Goal: Task Accomplishment & Management: Use online tool/utility

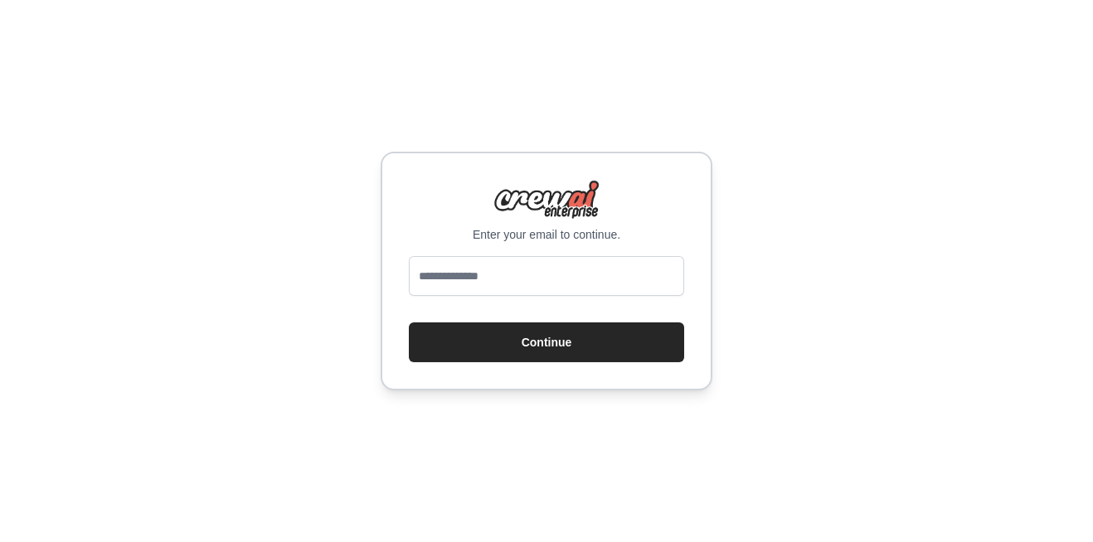
type input "**********"
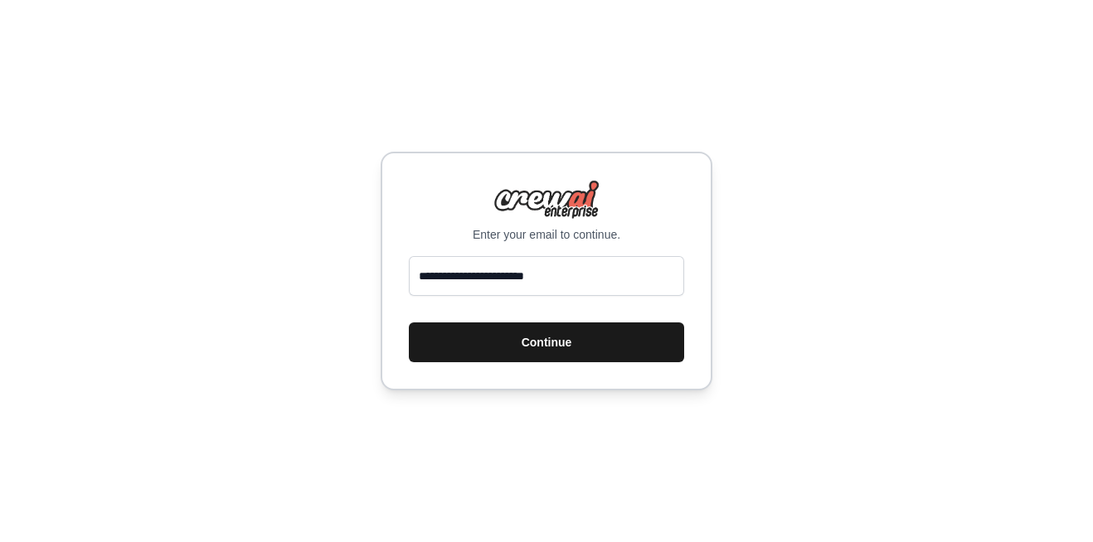
click at [555, 340] on button "Continue" at bounding box center [546, 342] width 275 height 40
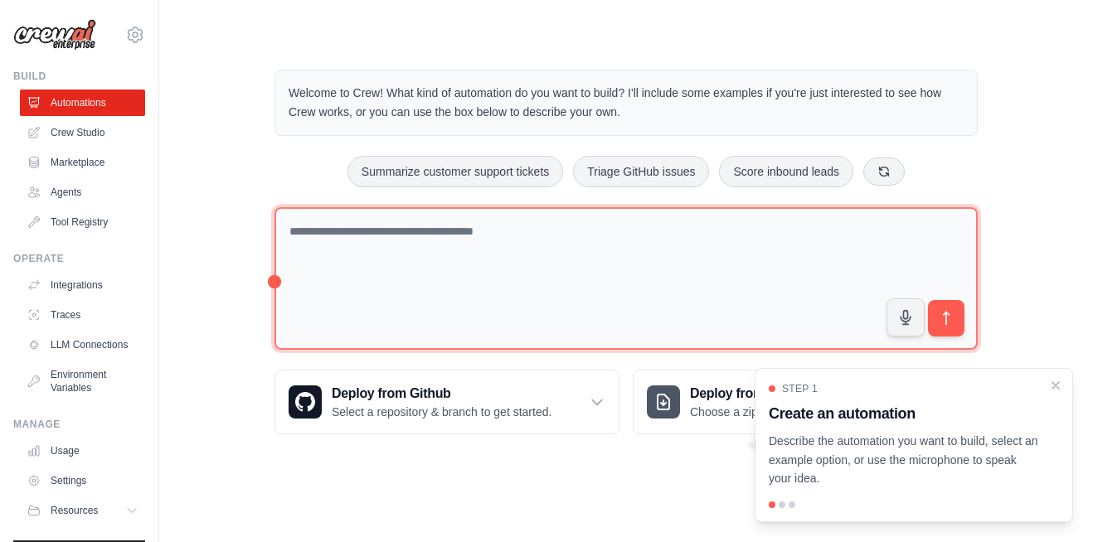
click at [488, 246] on textarea at bounding box center [625, 278] width 703 height 143
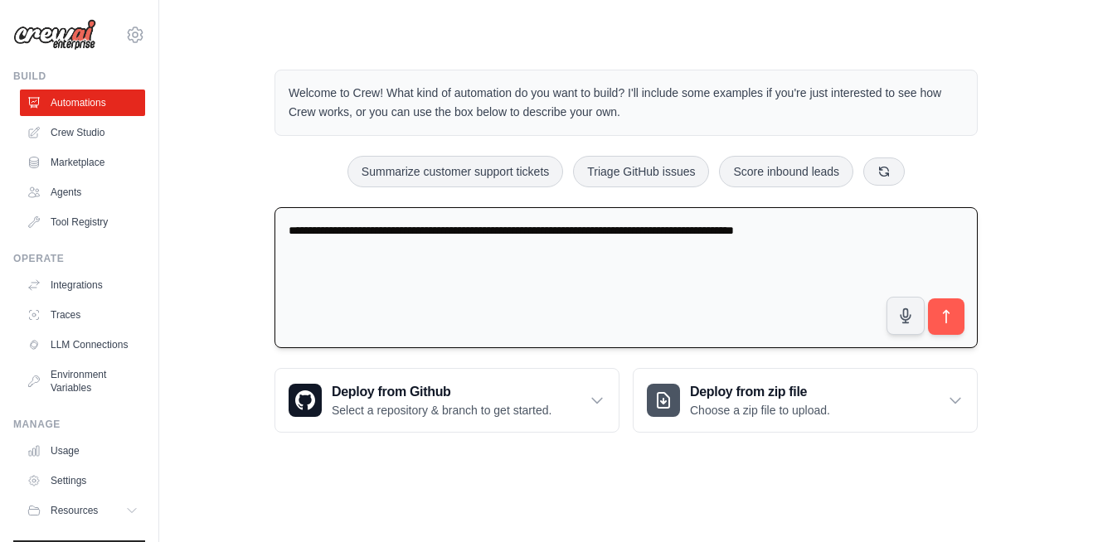
type textarea "**********"
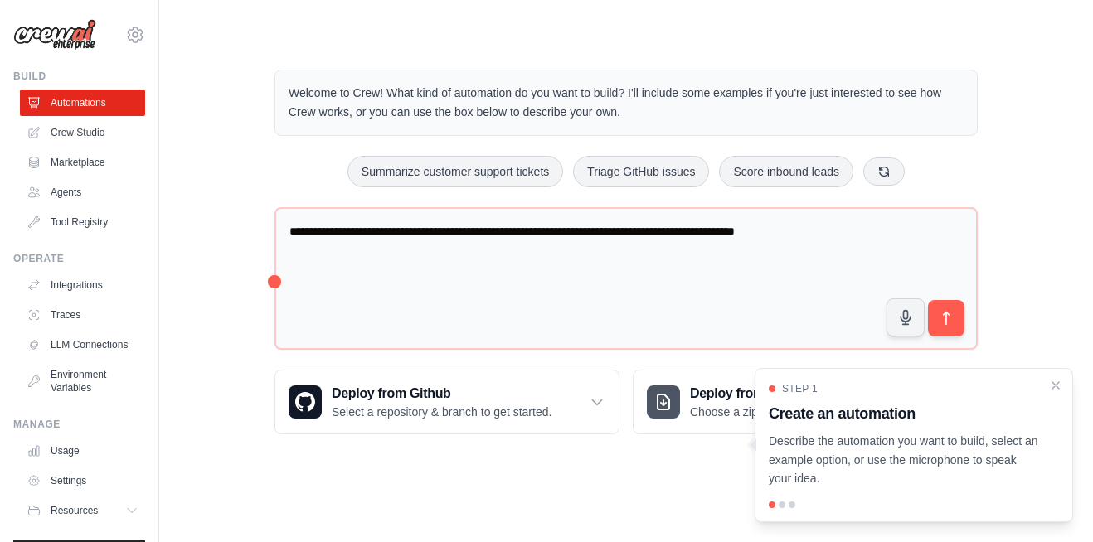
scroll to position [53, 0]
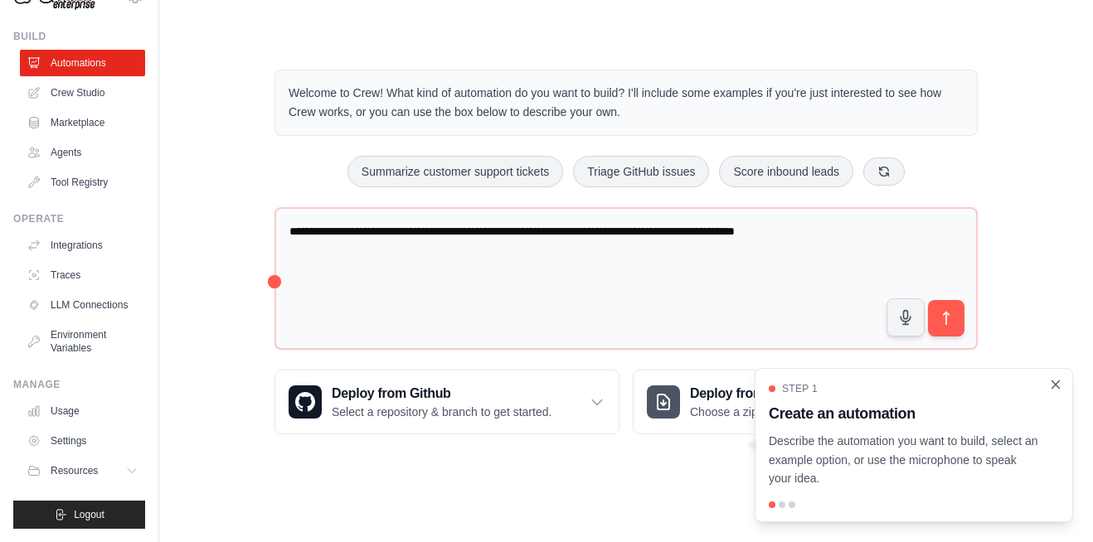
click at [1053, 388] on icon "Close walkthrough" at bounding box center [1055, 383] width 7 height 7
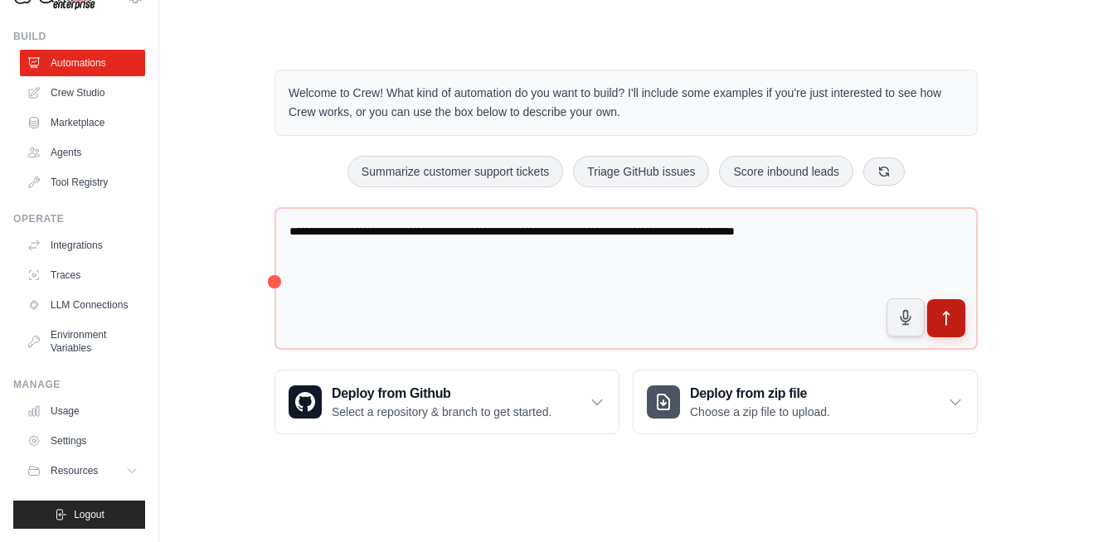
click at [955, 327] on button "submit" at bounding box center [946, 318] width 38 height 38
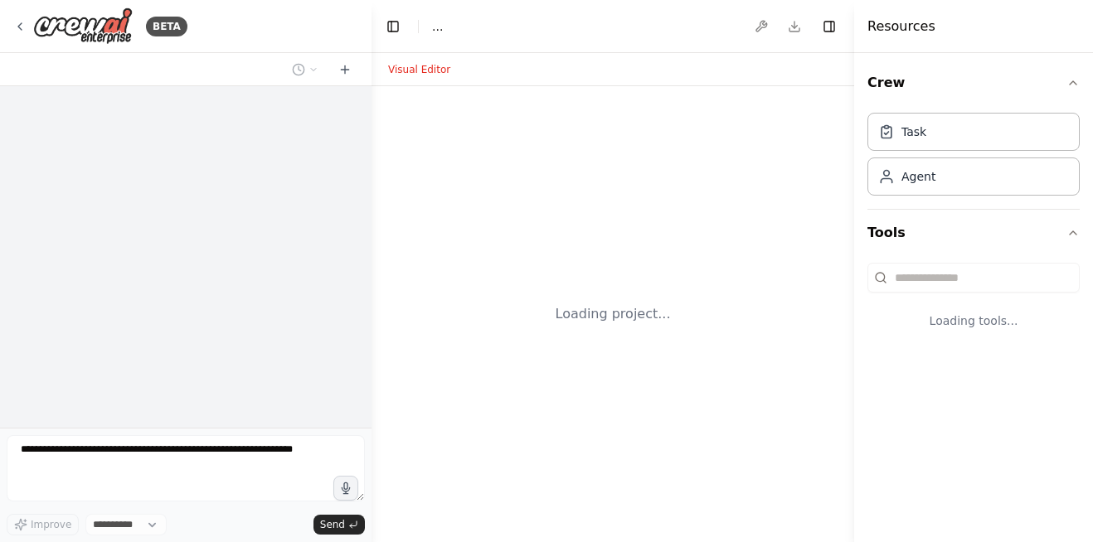
select select "****"
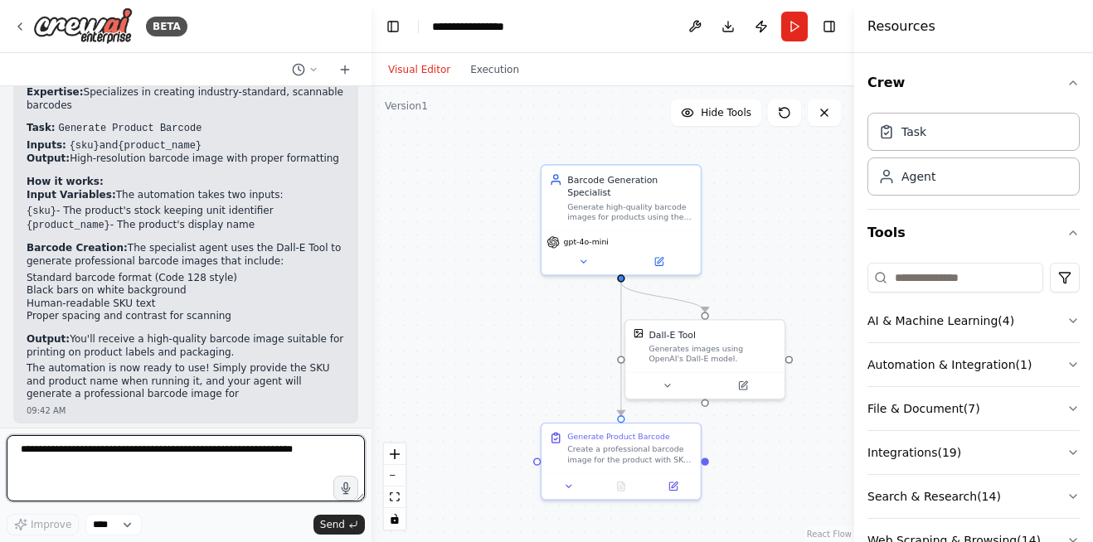
scroll to position [996, 0]
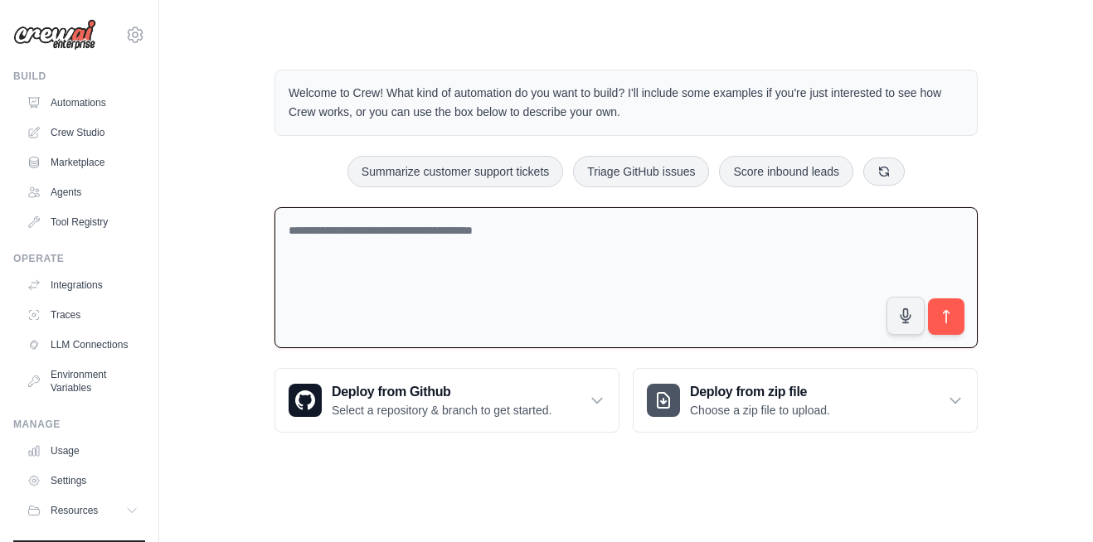
click at [360, 256] on textarea at bounding box center [625, 278] width 703 height 142
type textarea "*"
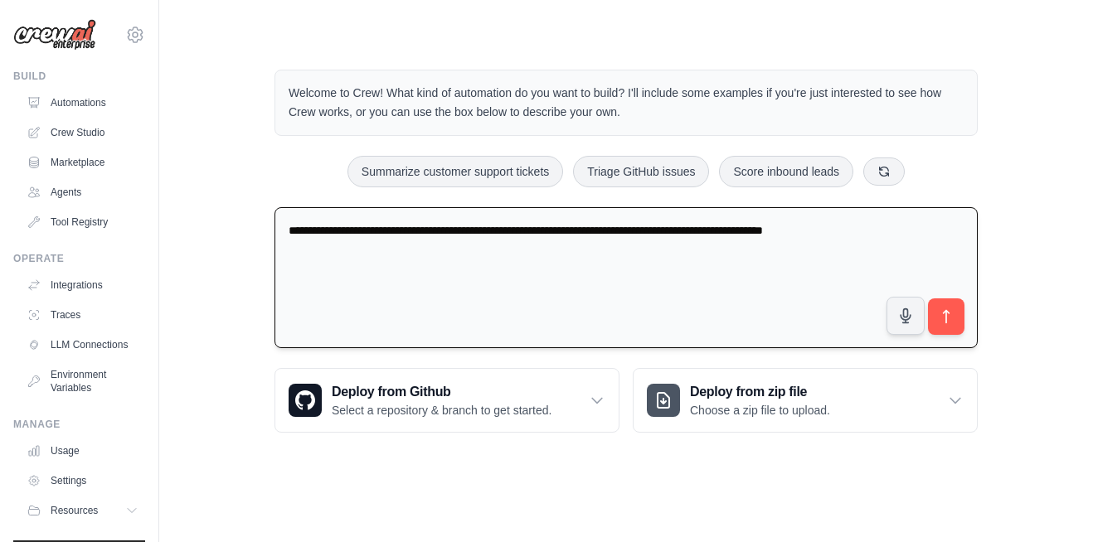
type textarea "**********"
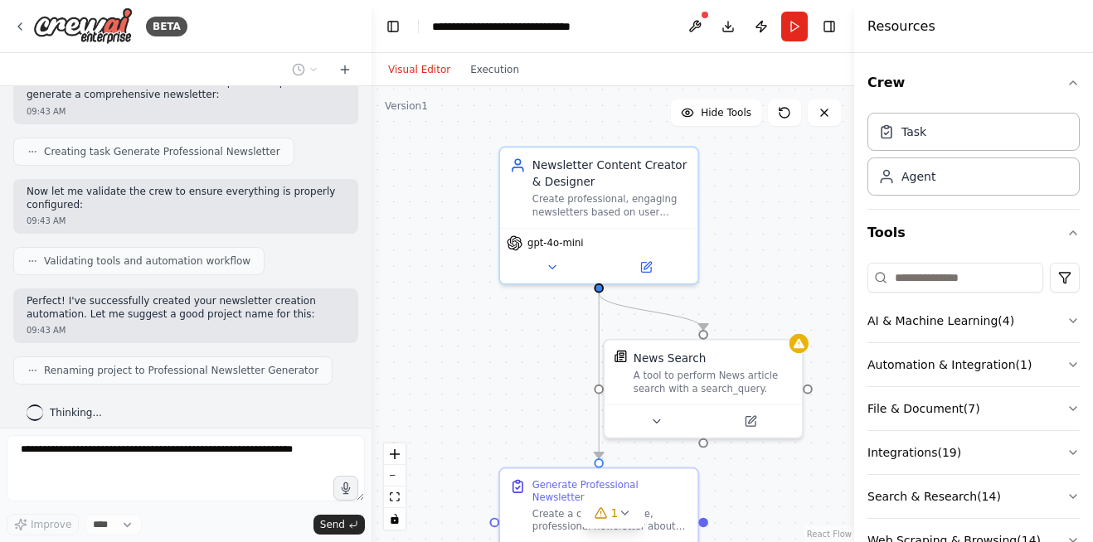
scroll to position [47, 0]
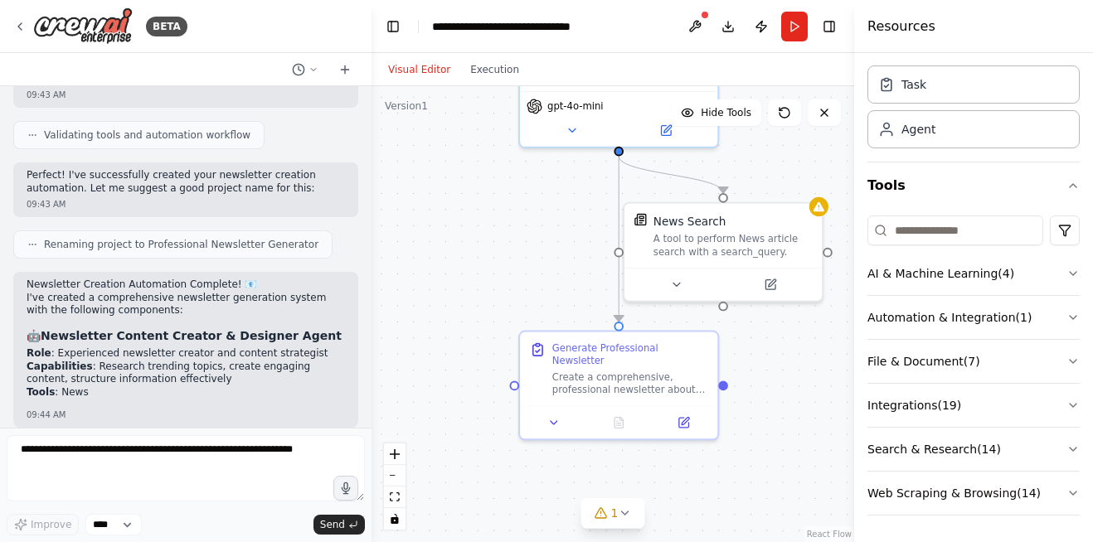
drag, startPoint x: 768, startPoint y: 234, endPoint x: 787, endPoint y: 97, distance: 138.2
click at [787, 97] on div ".deletable-edge-delete-btn { width: 20px; height: 20px; border: 0px solid #ffff…" at bounding box center [612, 314] width 482 height 456
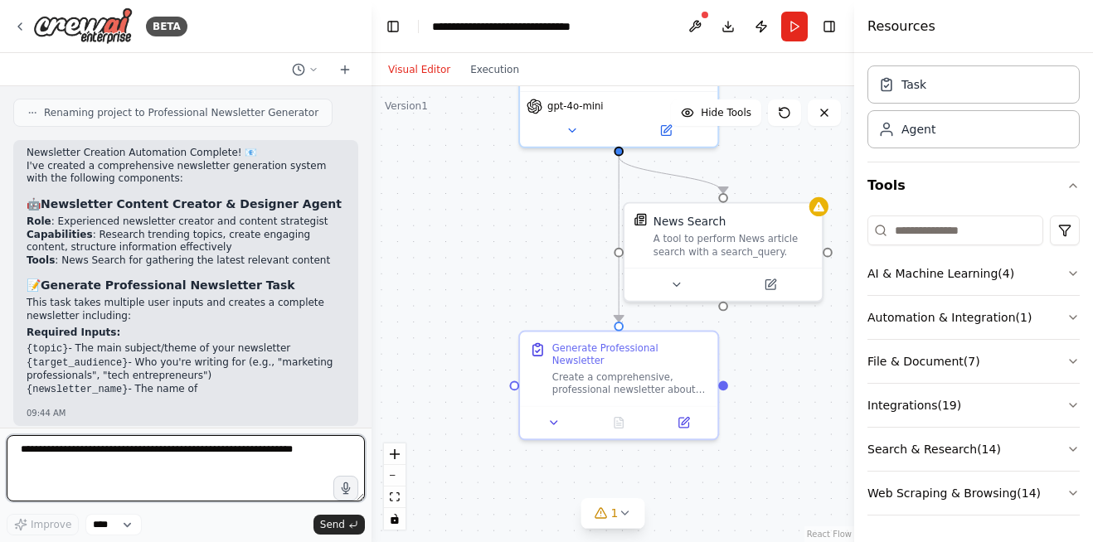
click at [151, 475] on textarea at bounding box center [186, 468] width 358 height 66
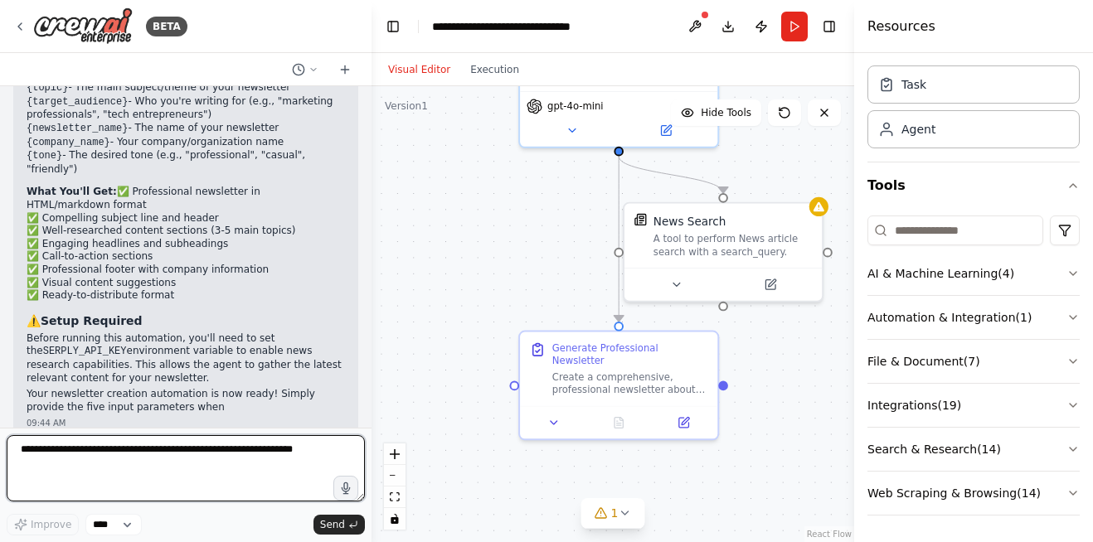
click at [163, 475] on textarea at bounding box center [186, 468] width 358 height 66
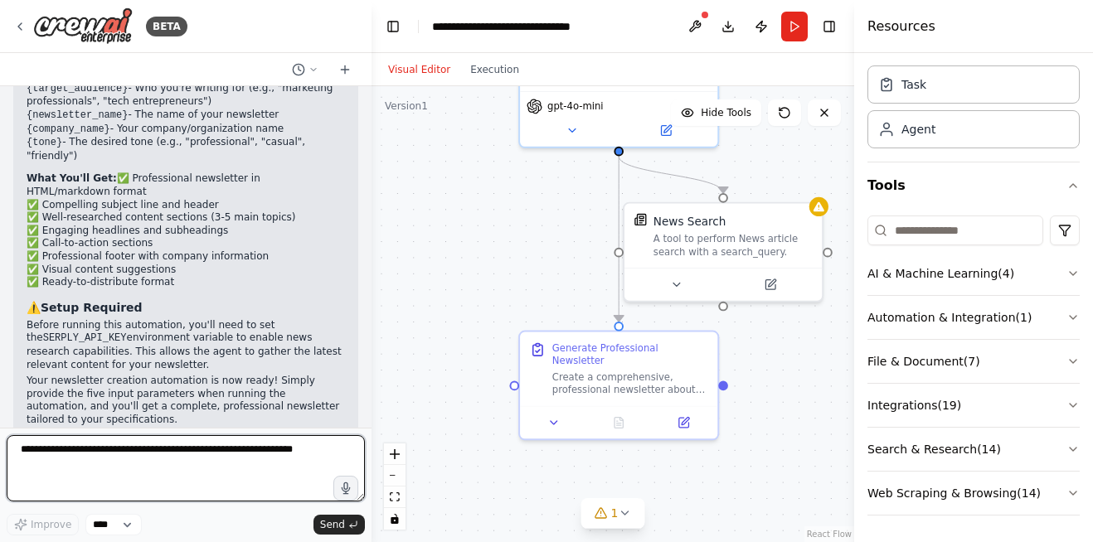
scroll to position [1163, 0]
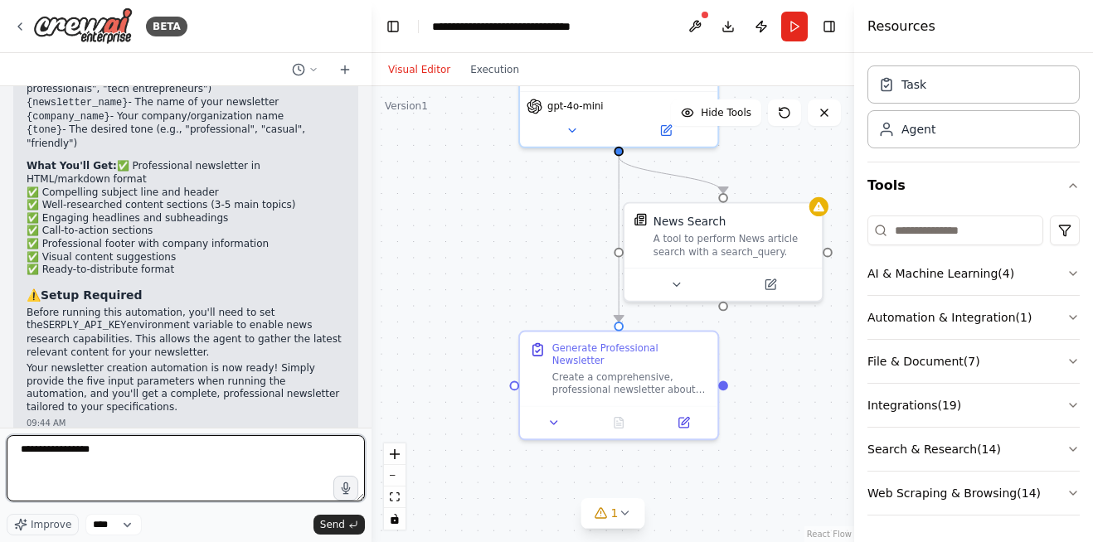
type textarea "**********"
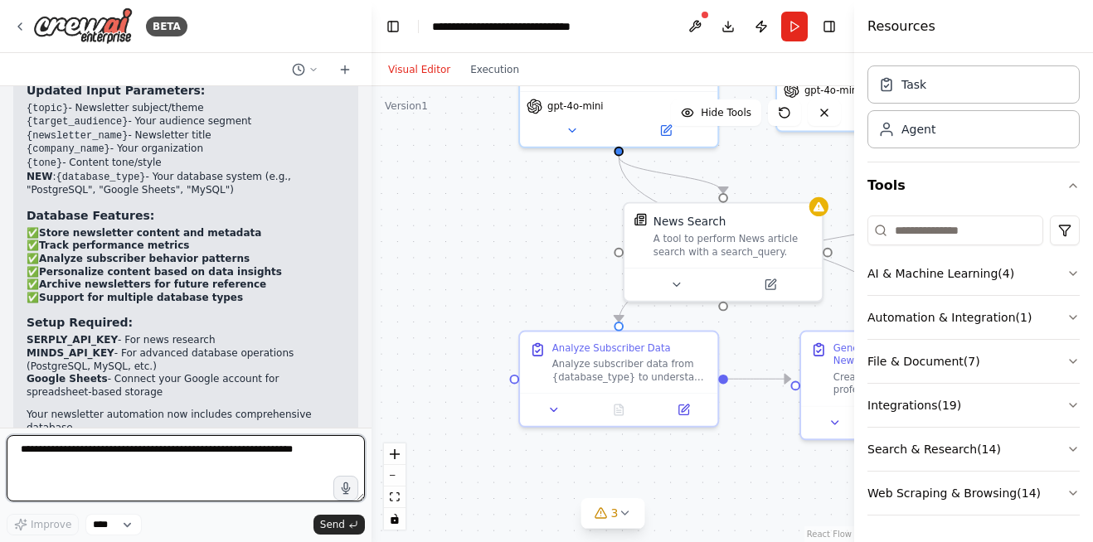
scroll to position [3119, 0]
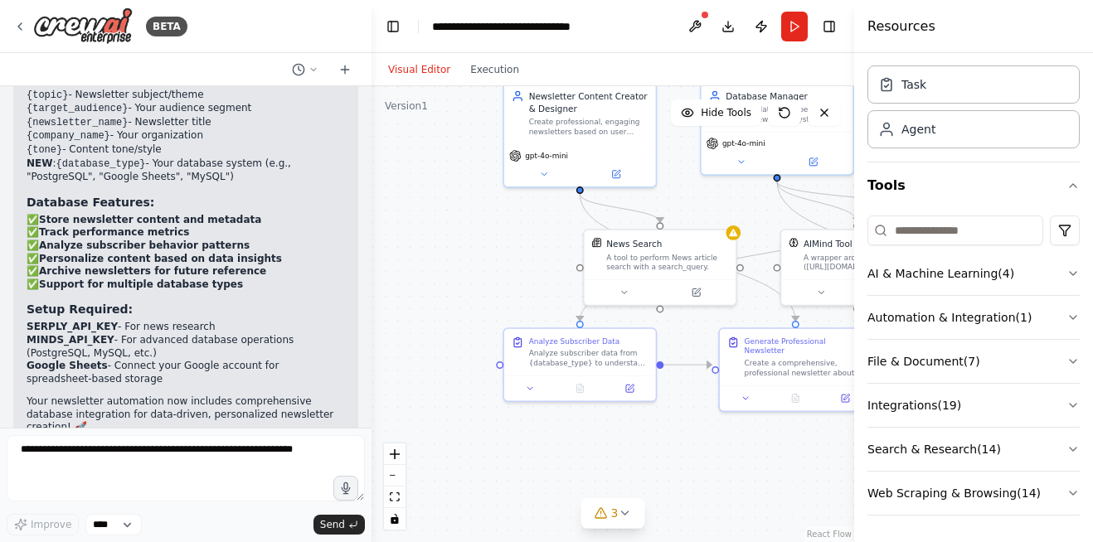
click at [452, 318] on div ".deletable-edge-delete-btn { width: 20px; height: 20px; border: 0px solid #ffff…" at bounding box center [612, 314] width 482 height 456
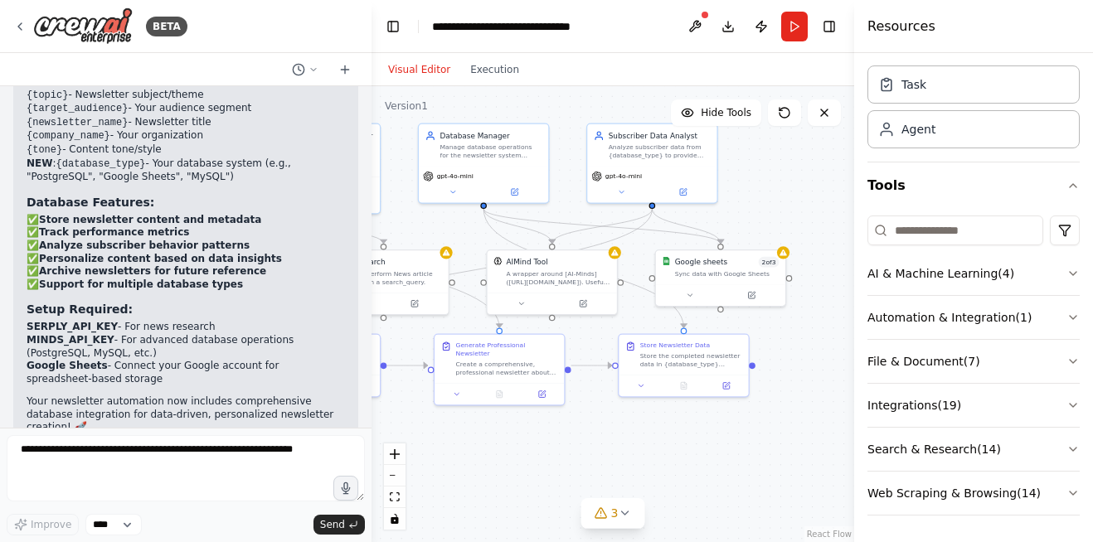
drag, startPoint x: 773, startPoint y: 447, endPoint x: 526, endPoint y: 454, distance: 246.3
click at [526, 454] on div ".deletable-edge-delete-btn { width: 20px; height: 20px; border: 0px solid #ffff…" at bounding box center [612, 314] width 482 height 456
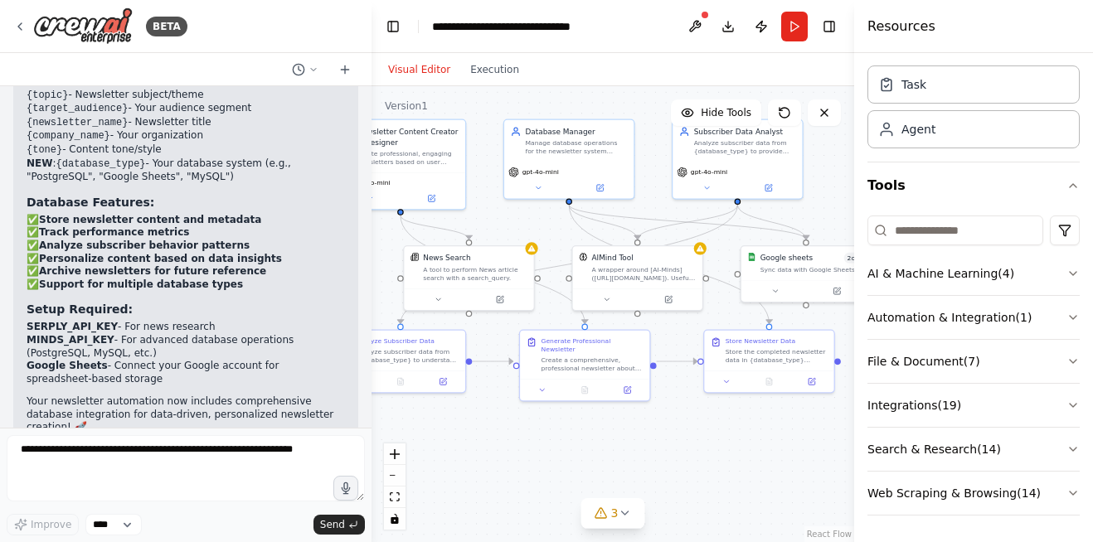
drag, startPoint x: 527, startPoint y: 440, endPoint x: 613, endPoint y: 436, distance: 85.5
click at [613, 436] on div ".deletable-edge-delete-btn { width: 20px; height: 20px; border: 0px solid #ffff…" at bounding box center [612, 314] width 482 height 456
click at [532, 240] on div at bounding box center [531, 246] width 12 height 12
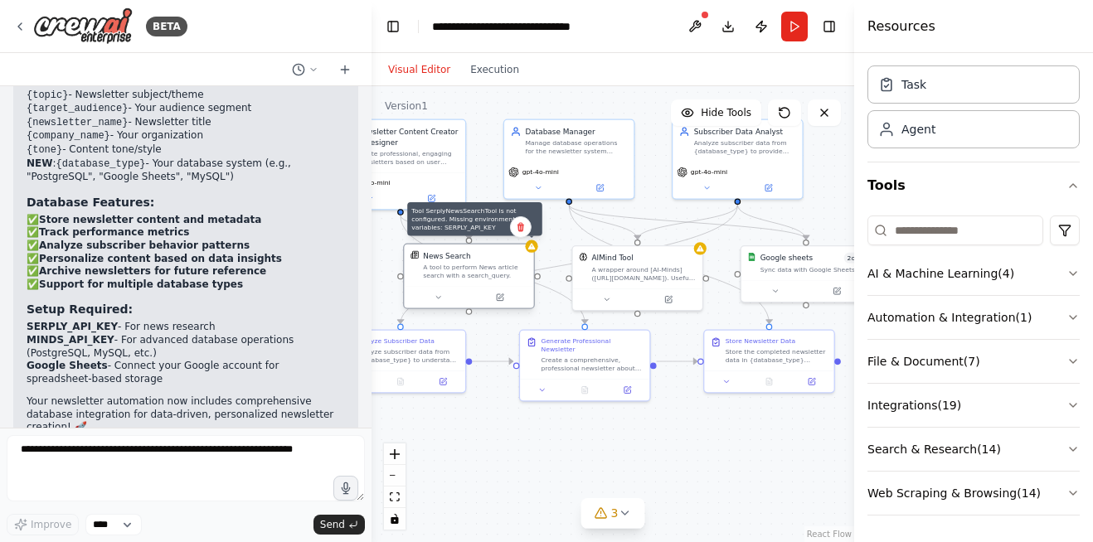
click at [532, 245] on icon at bounding box center [531, 246] width 7 height 7
click at [528, 243] on icon at bounding box center [531, 246] width 8 height 8
click at [469, 264] on div "A tool to perform News article search with a search_query." at bounding box center [475, 272] width 104 height 17
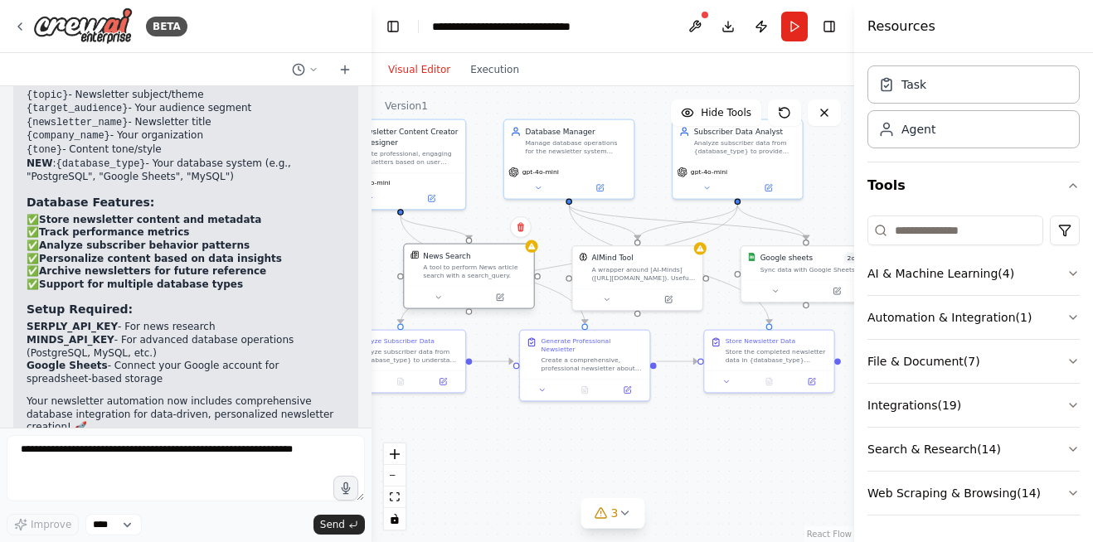
click at [469, 264] on div "A tool to perform News article search with a search_query." at bounding box center [475, 272] width 104 height 17
click at [498, 293] on icon at bounding box center [500, 297] width 8 height 8
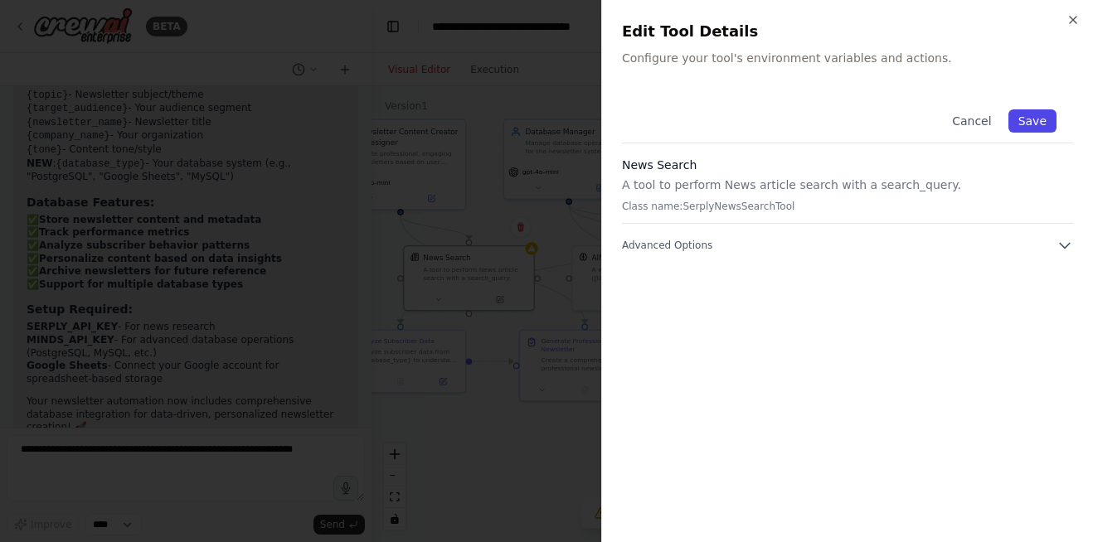
click at [1032, 124] on button "Save" at bounding box center [1032, 120] width 48 height 23
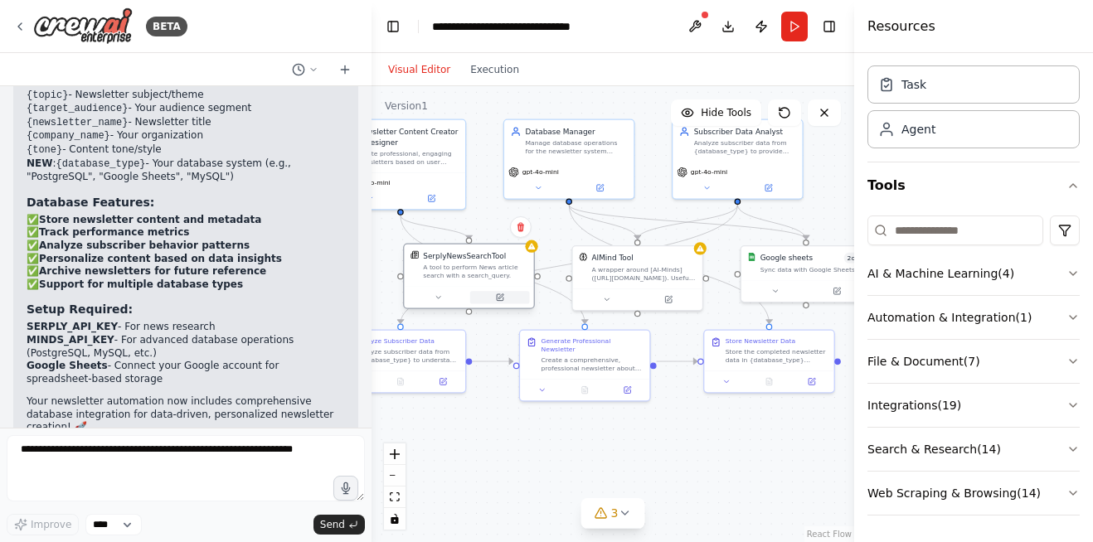
click at [502, 294] on icon at bounding box center [500, 296] width 5 height 5
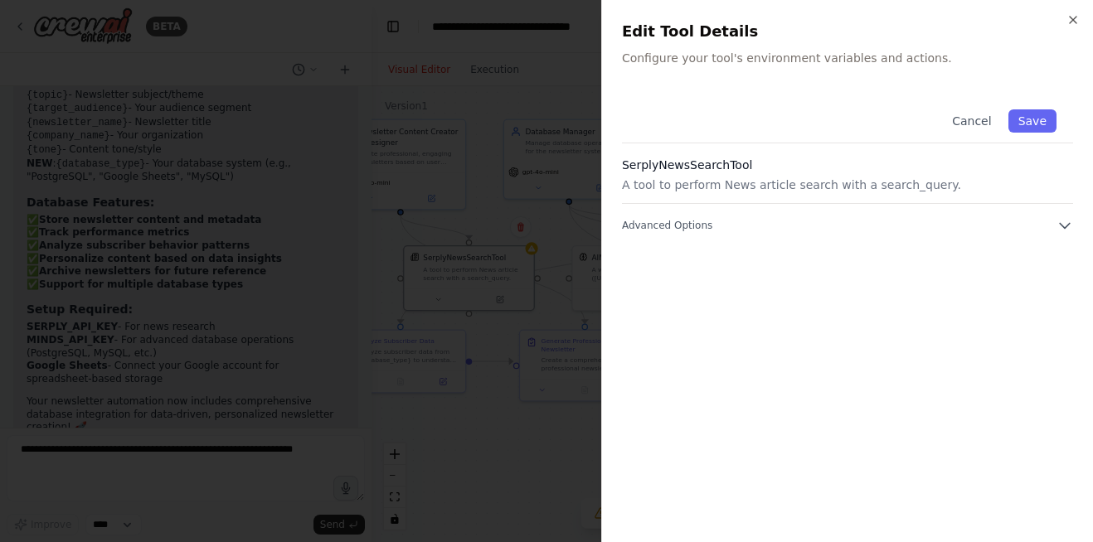
click at [907, 212] on div "Cancel Save SerplyNewsSearchTool A tool to perform News article search with a s…" at bounding box center [847, 163] width 451 height 141
click at [991, 225] on button "Advanced Options" at bounding box center [847, 225] width 451 height 17
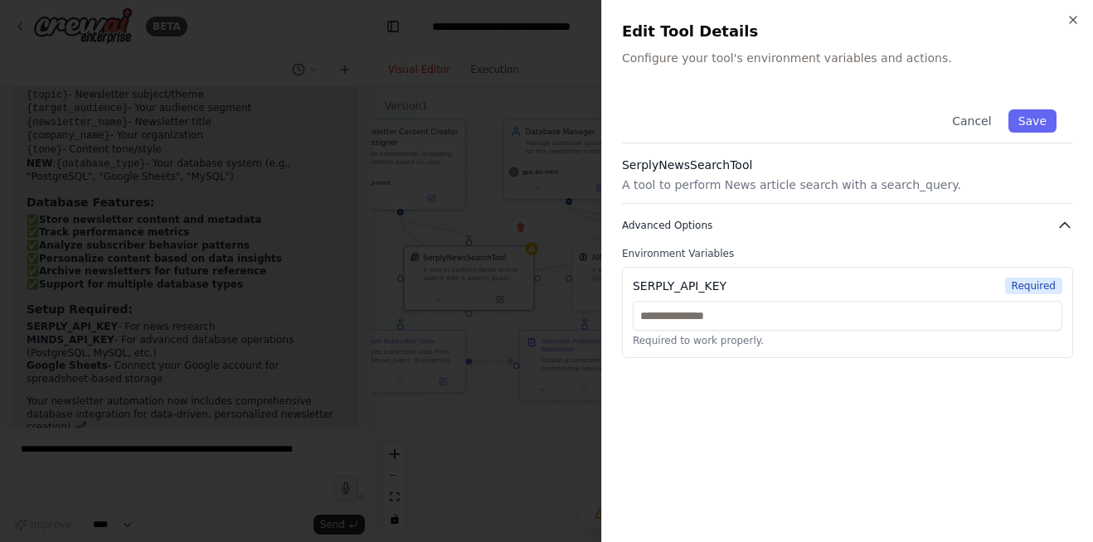
click at [991, 225] on button "Advanced Options" at bounding box center [847, 225] width 451 height 17
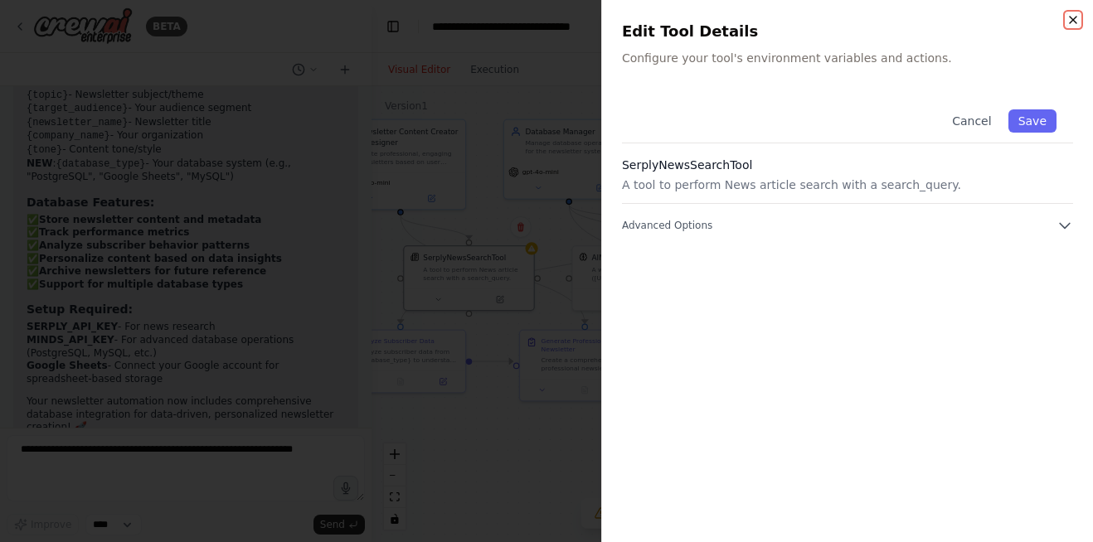
click at [1071, 20] on icon "button" at bounding box center [1072, 19] width 13 height 13
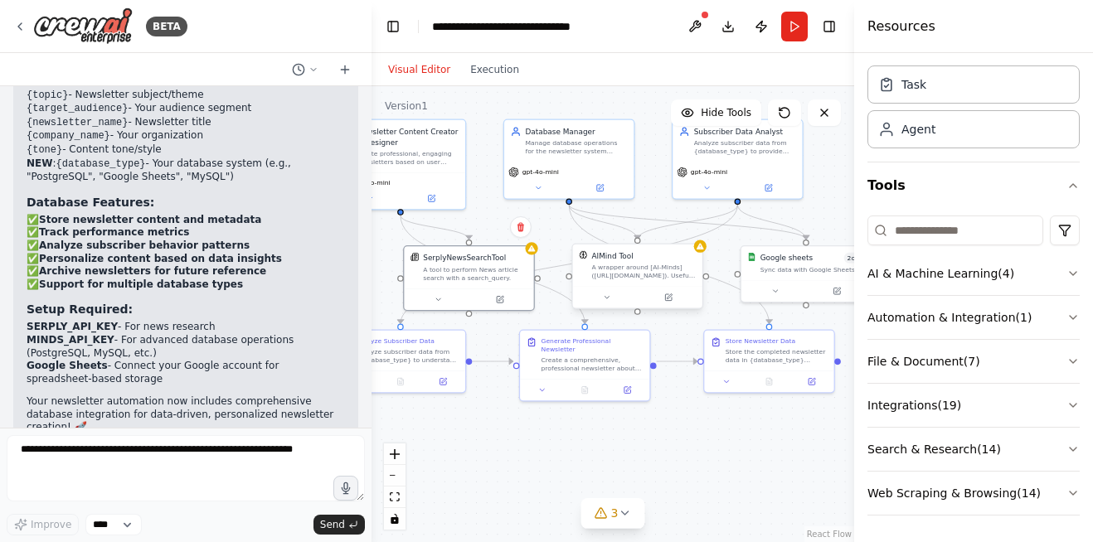
click at [681, 265] on div "A wrapper around [AI-Minds](https://mindsdb.com/minds). Useful for when you nee…" at bounding box center [643, 272] width 104 height 17
click at [665, 299] on icon at bounding box center [668, 297] width 7 height 7
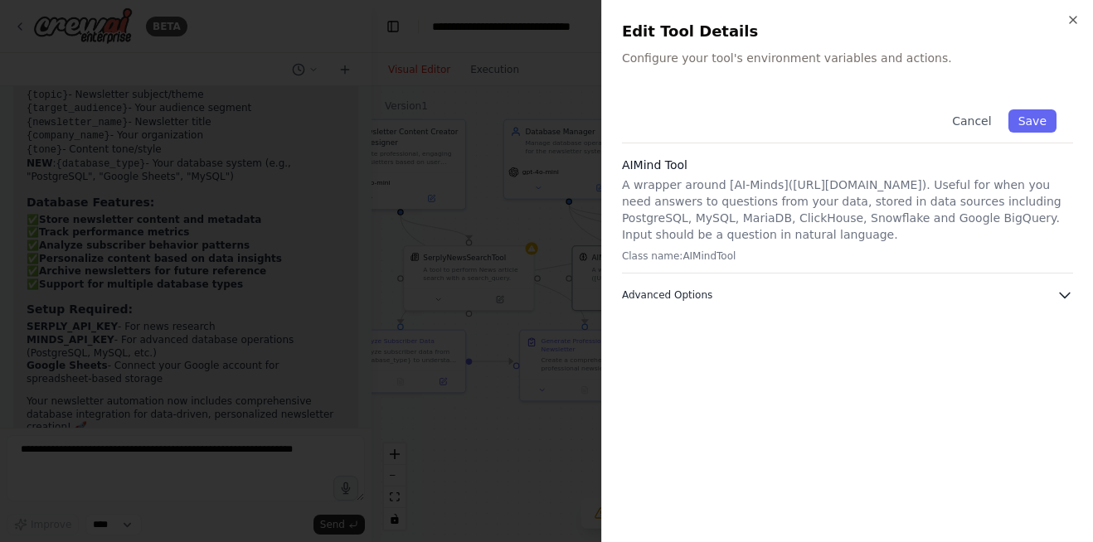
click at [869, 299] on button "Advanced Options" at bounding box center [847, 295] width 451 height 17
click at [1068, 17] on icon "button" at bounding box center [1072, 19] width 13 height 13
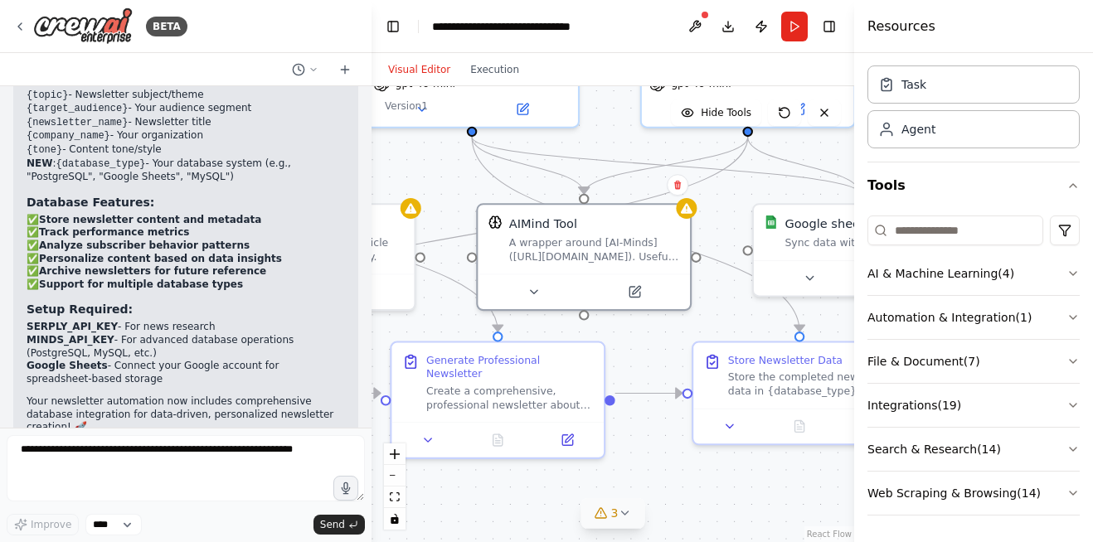
click at [618, 524] on button "3" at bounding box center [613, 513] width 64 height 31
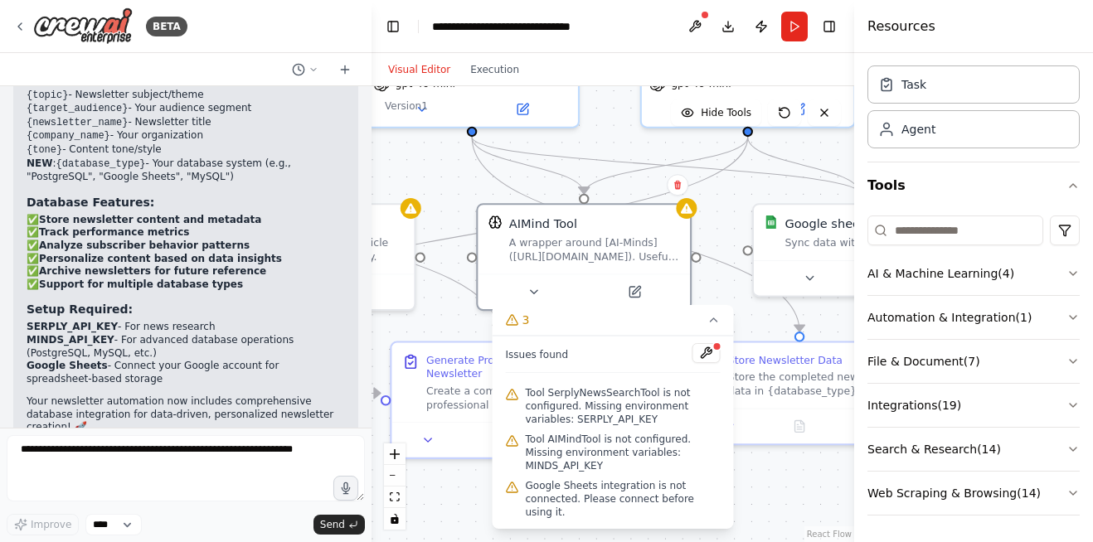
click at [806, 497] on div ".deletable-edge-delete-btn { width: 20px; height: 20px; border: 0px solid #ffff…" at bounding box center [612, 314] width 482 height 456
click at [812, 453] on div ".deletable-edge-delete-btn { width: 20px; height: 20px; border: 0px solid #ffff…" at bounding box center [612, 314] width 482 height 456
click at [708, 327] on icon at bounding box center [713, 319] width 13 height 13
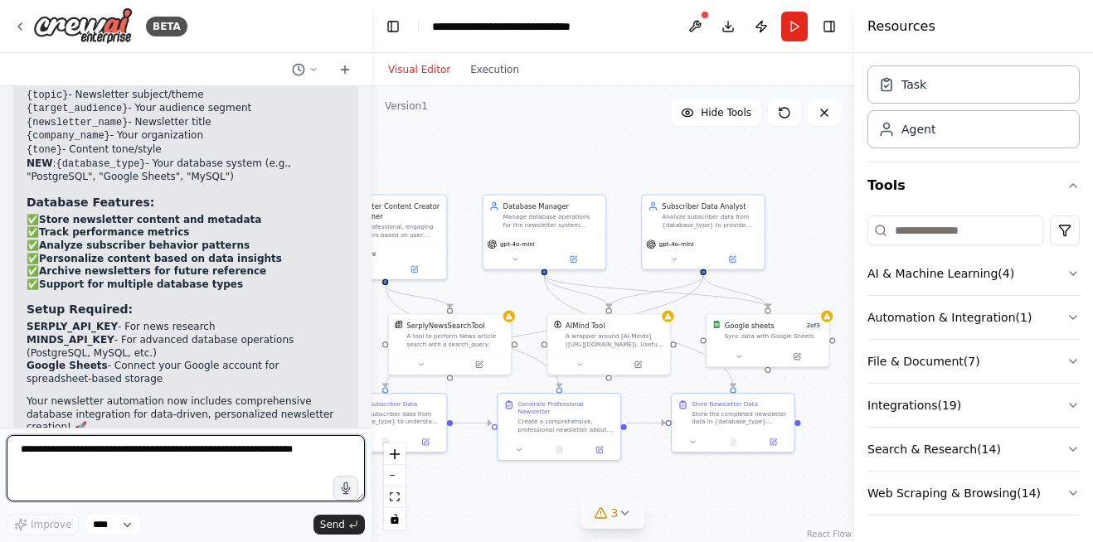
click at [162, 453] on textarea at bounding box center [186, 468] width 358 height 66
type textarea "**********"
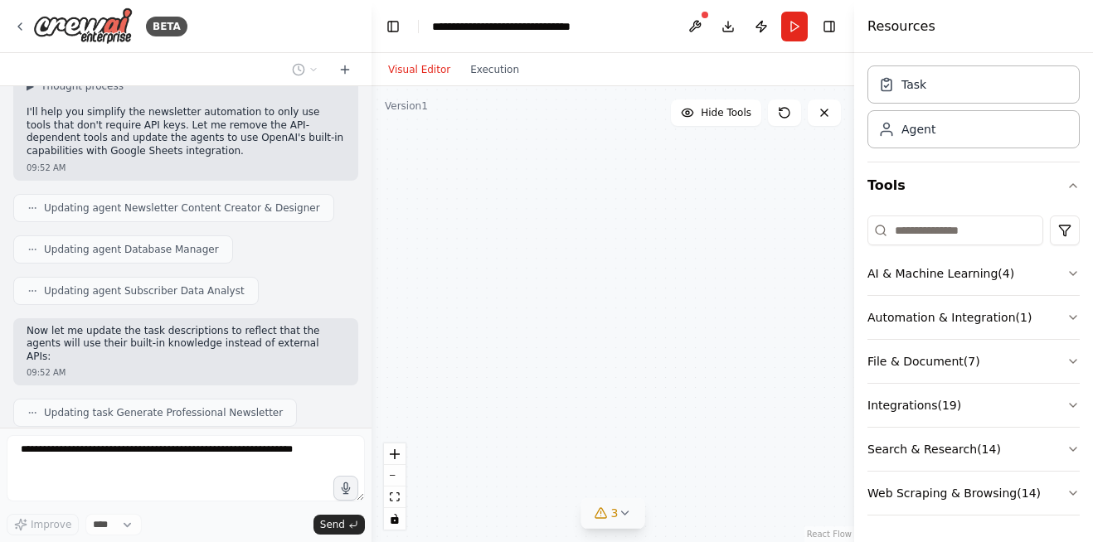
scroll to position [3629, 0]
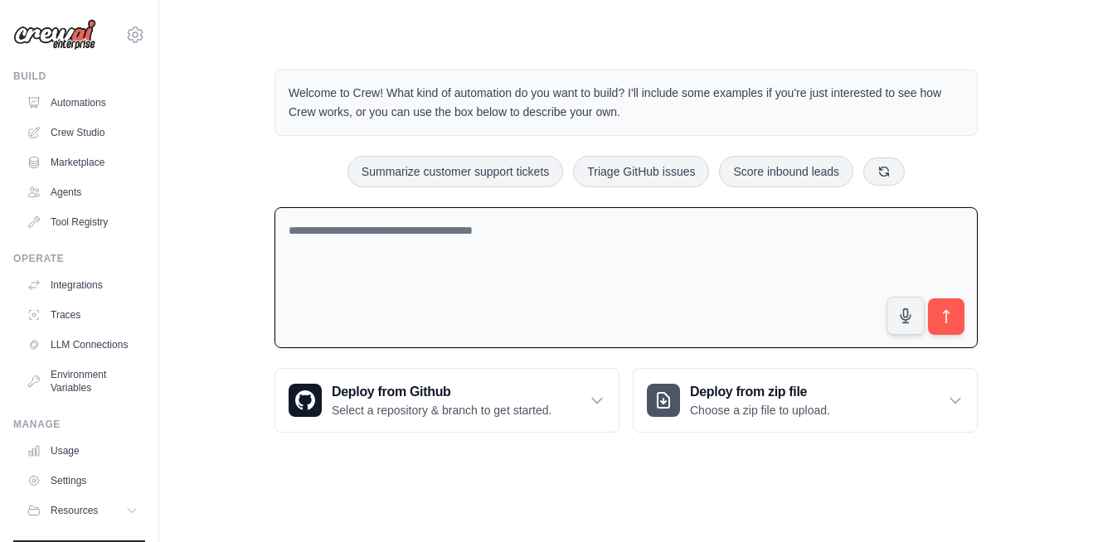
click at [415, 250] on textarea at bounding box center [625, 278] width 703 height 142
click at [706, 233] on textarea "**********" at bounding box center [625, 278] width 703 height 142
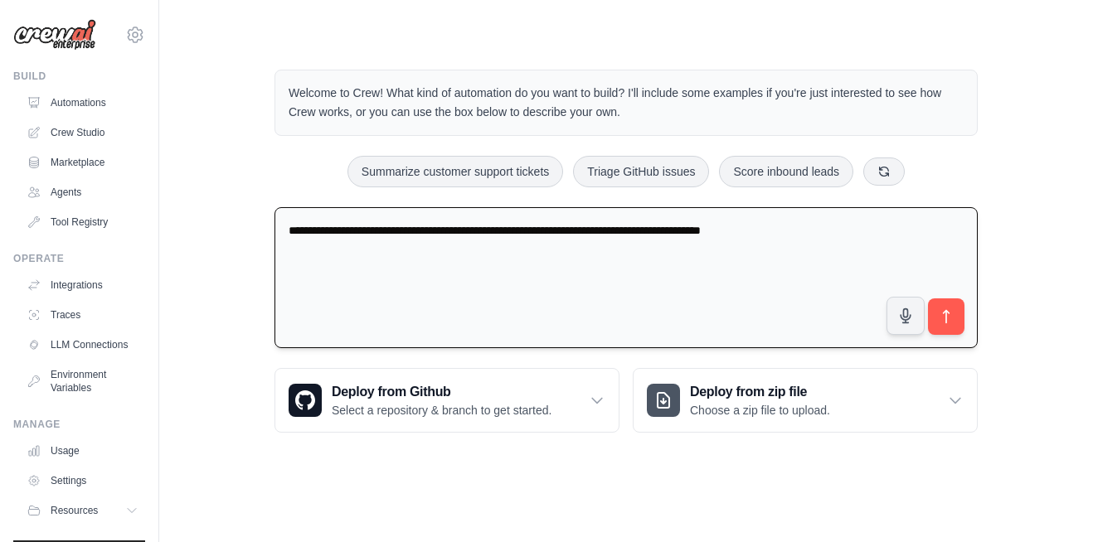
click at [846, 237] on textarea "**********" at bounding box center [625, 278] width 703 height 142
click at [836, 240] on textarea "**********" at bounding box center [625, 278] width 703 height 142
type textarea "**********"
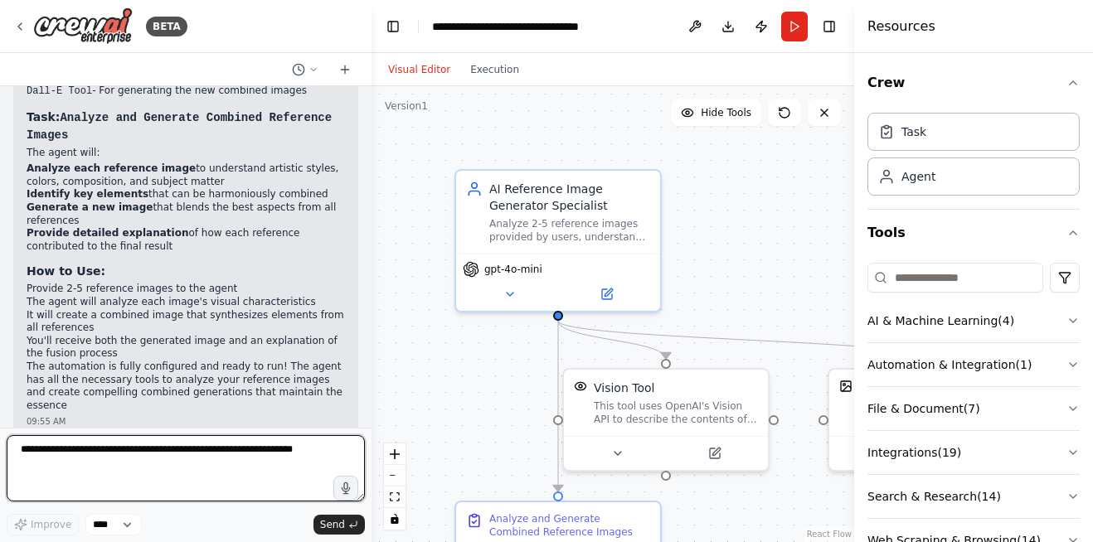
scroll to position [1177, 0]
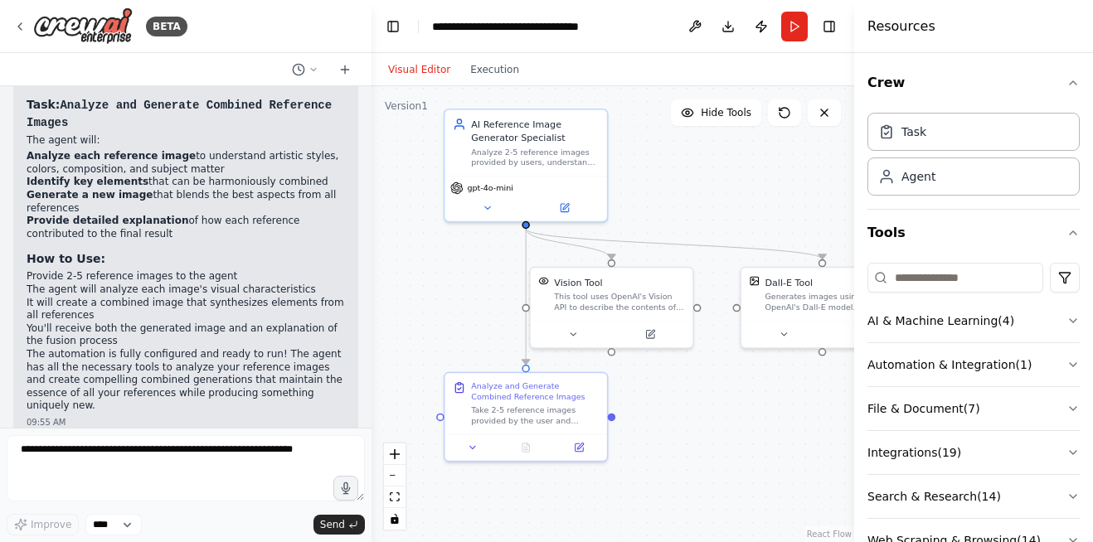
drag, startPoint x: 815, startPoint y: 497, endPoint x: 749, endPoint y: 409, distance: 110.1
click at [749, 409] on div ".deletable-edge-delete-btn { width: 20px; height: 20px; border: 0px solid #ffff…" at bounding box center [612, 314] width 482 height 456
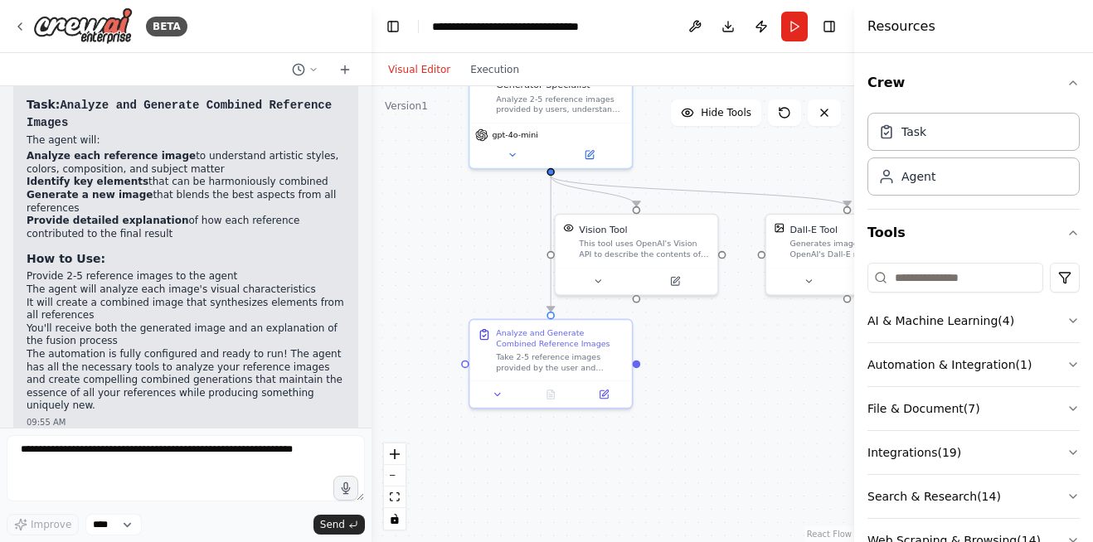
drag, startPoint x: 696, startPoint y: 445, endPoint x: 724, endPoint y: 383, distance: 67.9
click at [724, 383] on div ".deletable-edge-delete-btn { width: 20px; height: 20px; border: 0px solid #ffff…" at bounding box center [612, 314] width 482 height 456
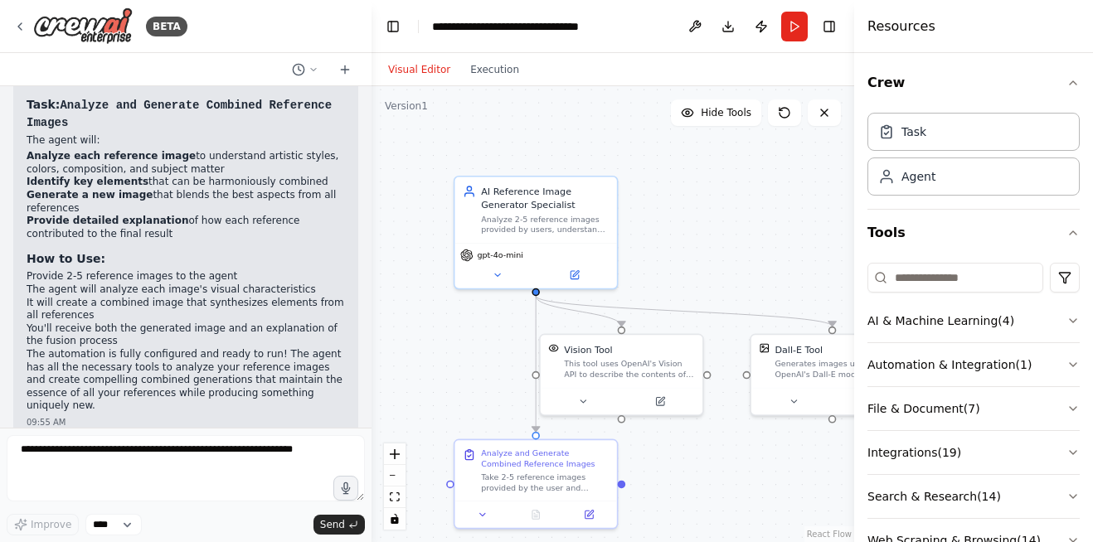
drag, startPoint x: 663, startPoint y: 424, endPoint x: 688, endPoint y: 541, distance: 119.5
click at [688, 541] on div ".deletable-edge-delete-btn { width: 20px; height: 20px; border: 0px solid #ffff…" at bounding box center [612, 314] width 482 height 456
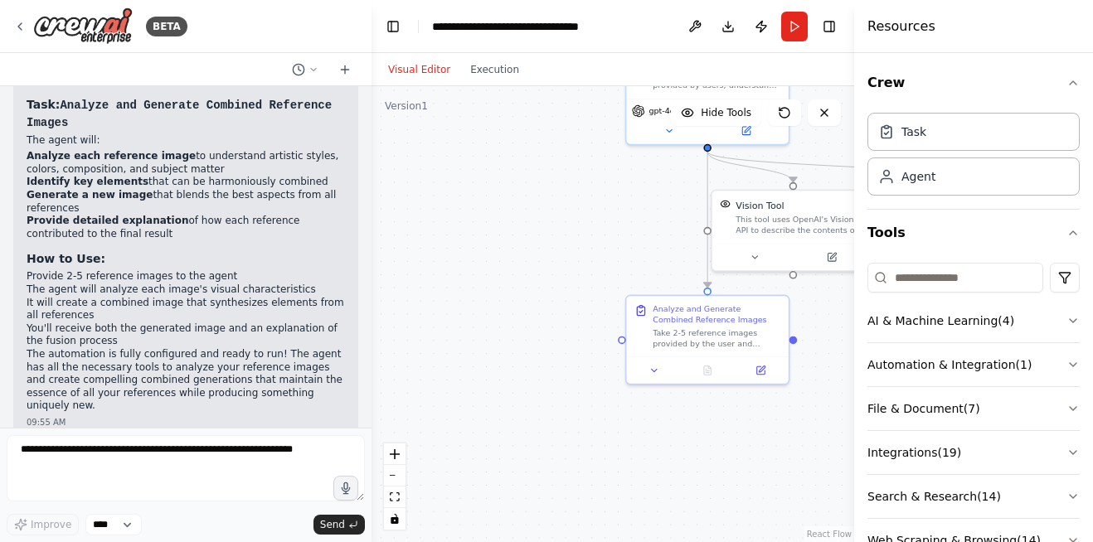
drag, startPoint x: 424, startPoint y: 288, endPoint x: 654, endPoint y: 108, distance: 291.7
click at [654, 108] on div ".deletable-edge-delete-btn { width: 20px; height: 20px; border: 0px solid #ffff…" at bounding box center [612, 314] width 482 height 456
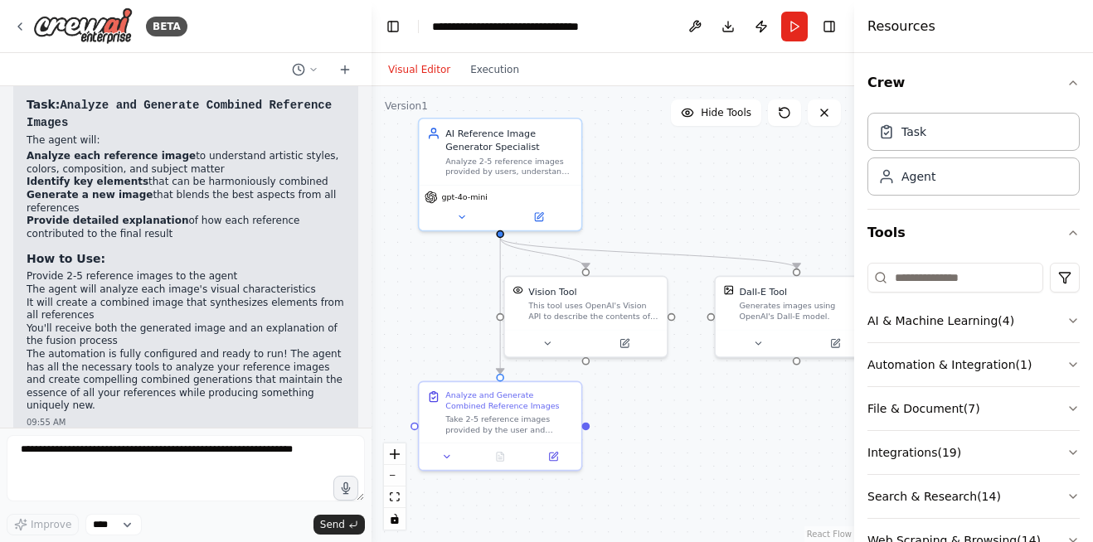
drag, startPoint x: 563, startPoint y: 216, endPoint x: 334, endPoint y: 312, distance: 248.2
click at [334, 312] on div "BETA generate a AI chatbot agent which Refrence image generation which can take…" at bounding box center [546, 271] width 1093 height 542
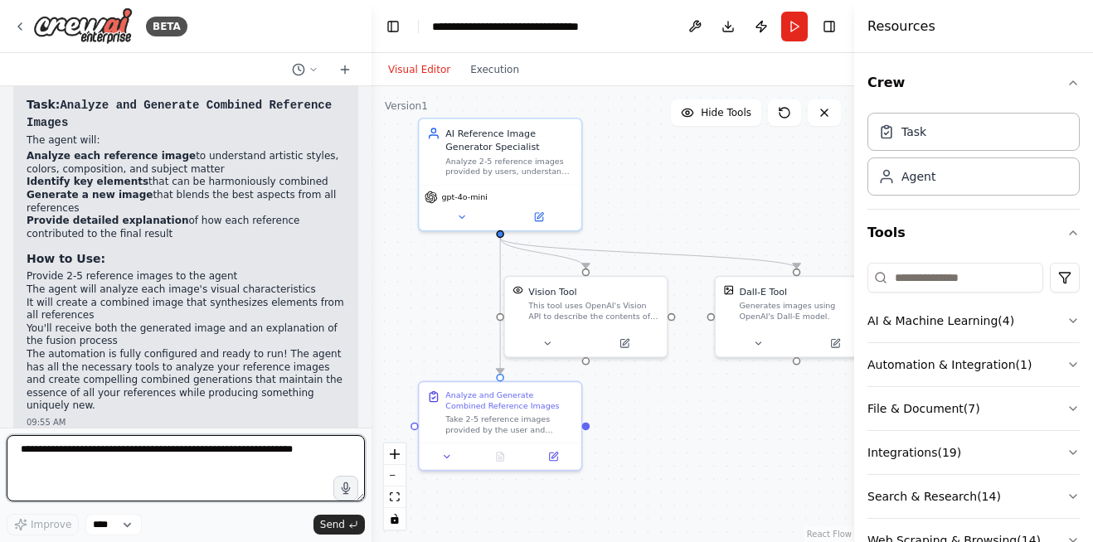
click at [124, 449] on textarea at bounding box center [186, 468] width 358 height 66
type textarea "**********"
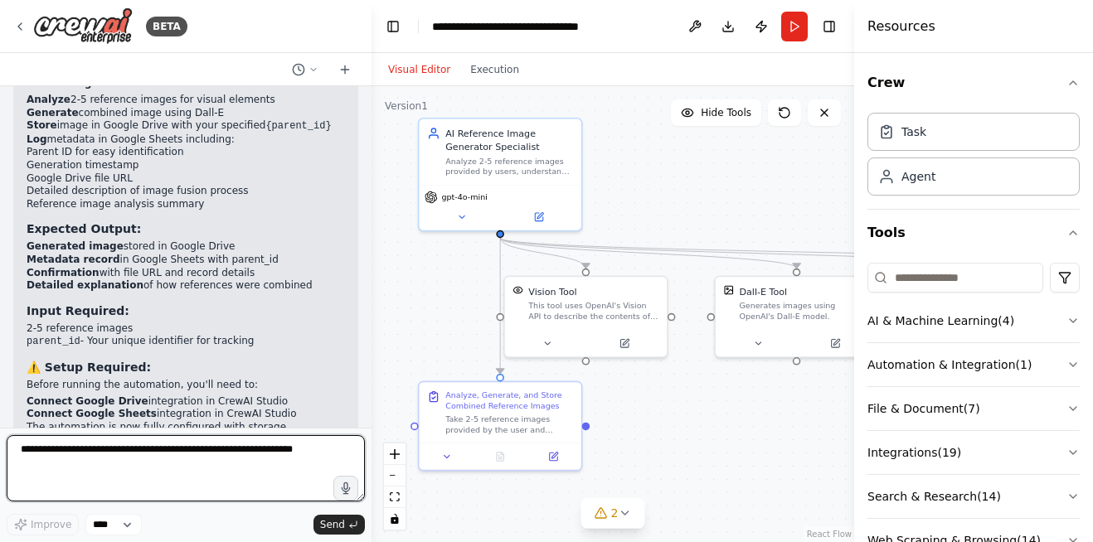
scroll to position [2701, 0]
